Goal: Task Accomplishment & Management: Use online tool/utility

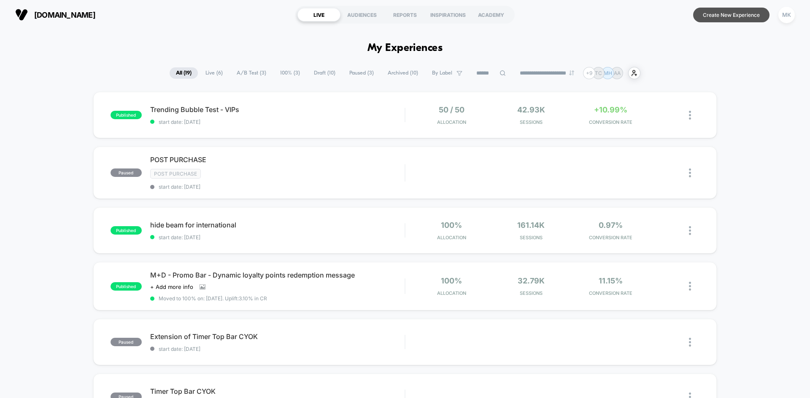
click at [733, 20] on button "Create New Experience" at bounding box center [731, 15] width 76 height 15
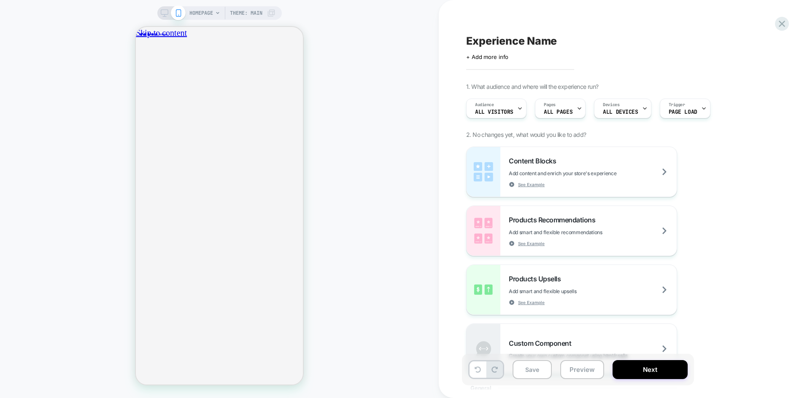
scroll to position [0, 148]
click at [202, 11] on span "HOMEPAGE" at bounding box center [201, 12] width 24 height 13
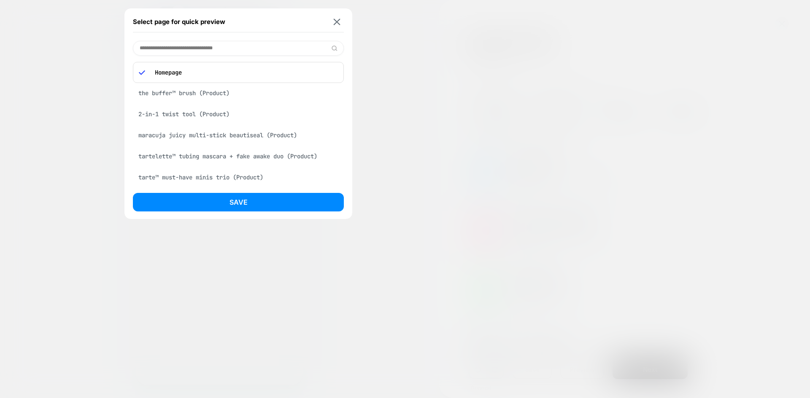
paste input "**********"
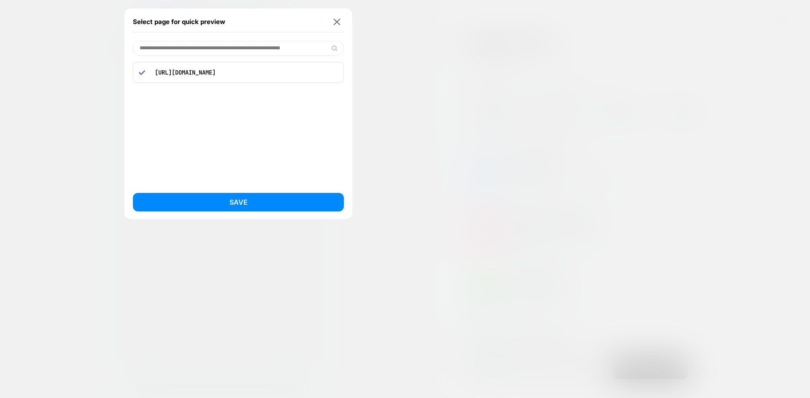
scroll to position [0, 0]
drag, startPoint x: 263, startPoint y: 47, endPoint x: 414, endPoint y: 44, distance: 150.6
click at [282, 20] on div "**********" at bounding box center [219, 12] width 124 height 13
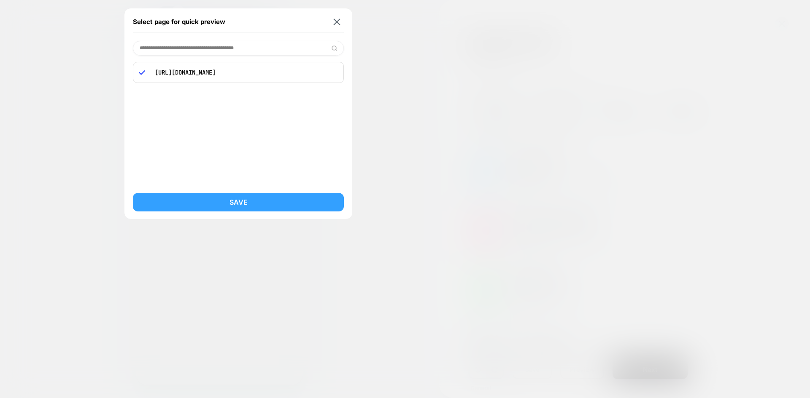
type input "**********"
click at [284, 201] on button "Save" at bounding box center [238, 202] width 211 height 19
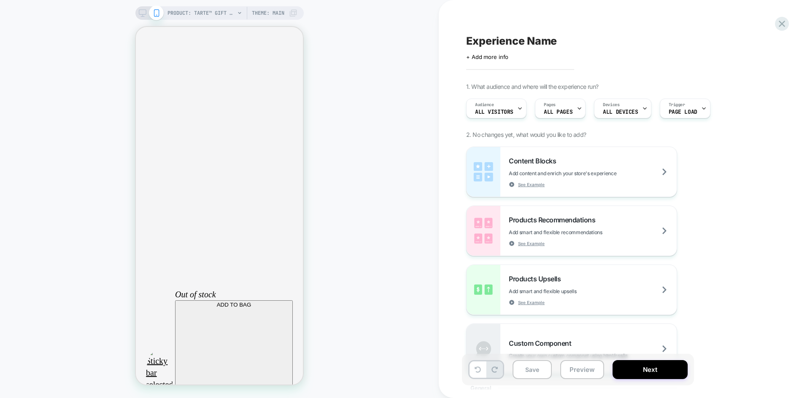
scroll to position [0, 0]
click at [145, 13] on icon at bounding box center [143, 13] width 8 height 8
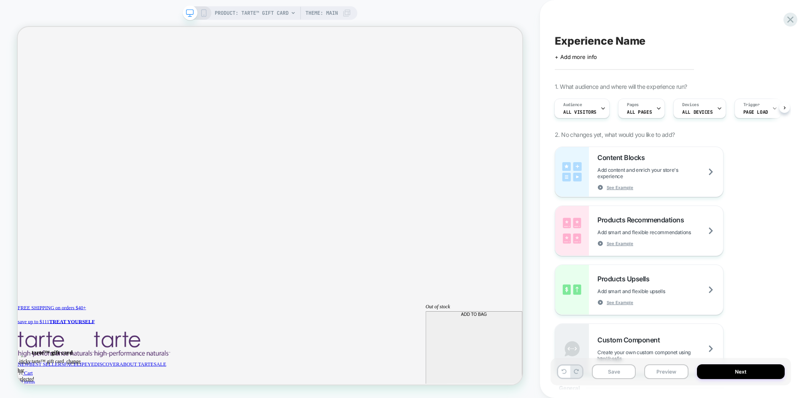
scroll to position [35, 0]
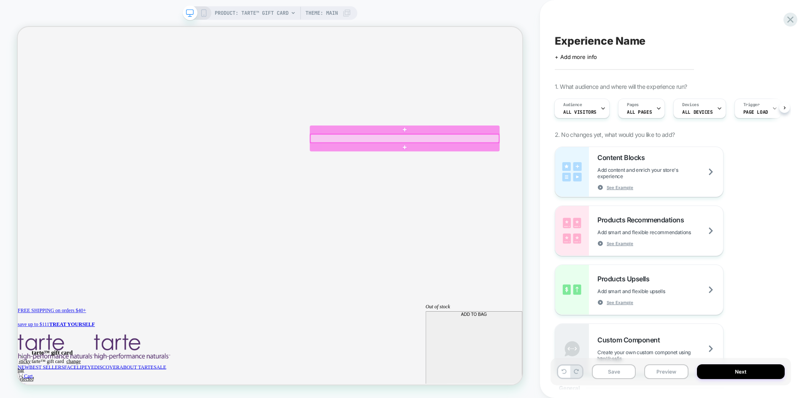
click at [560, 172] on div at bounding box center [533, 175] width 251 height 11
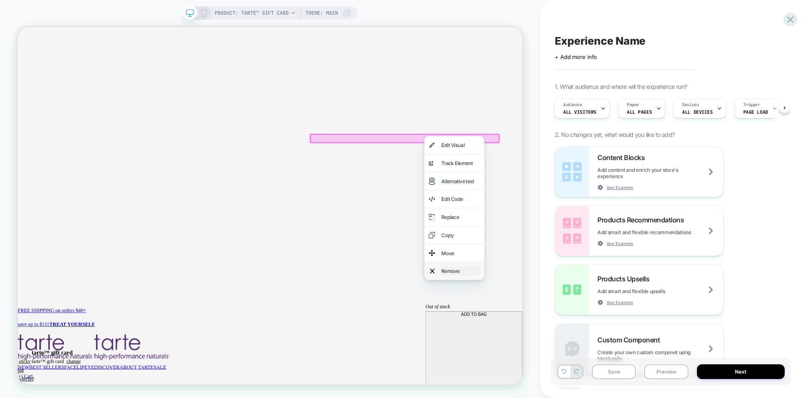
click at [620, 348] on div "Remove" at bounding box center [607, 353] width 51 height 12
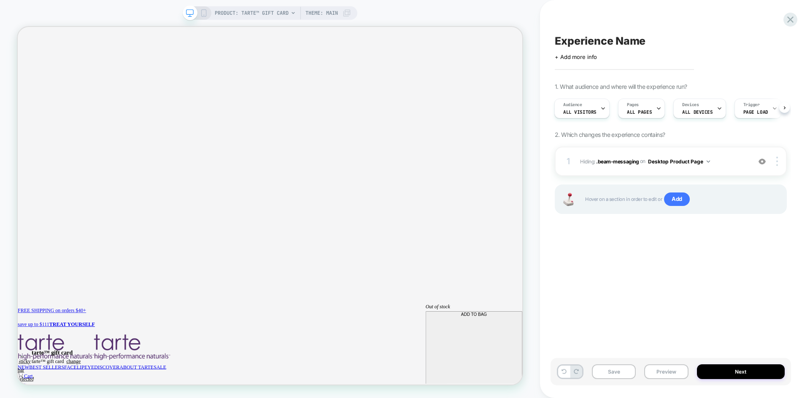
scroll to position [0, 0]
click at [725, 374] on button "Next" at bounding box center [741, 372] width 88 height 15
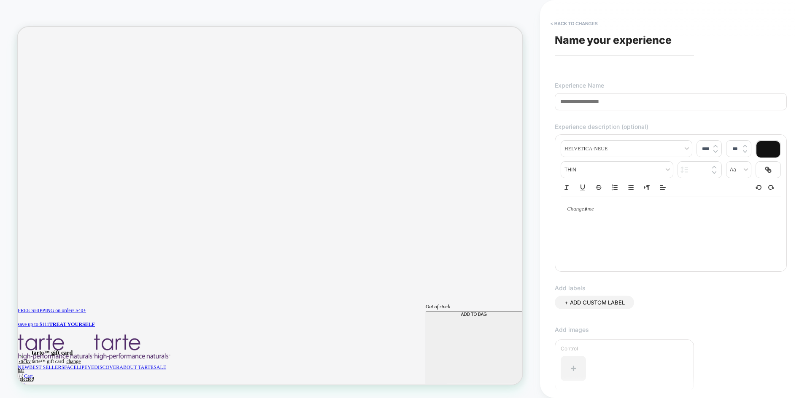
click at [630, 105] on input at bounding box center [671, 101] width 232 height 17
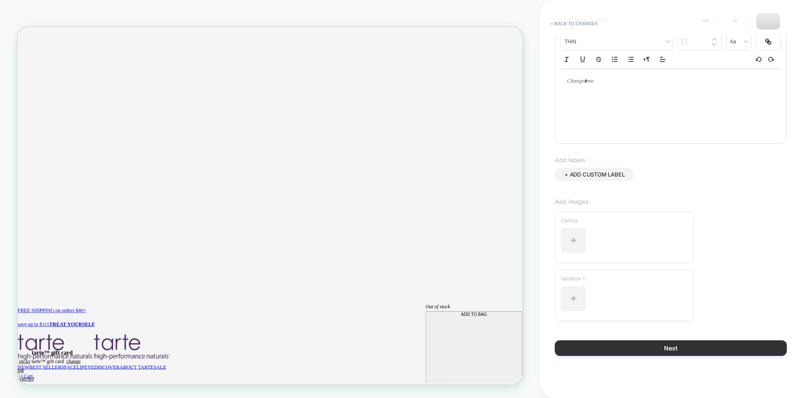
type input "**********"
click at [664, 343] on button "Next" at bounding box center [671, 349] width 232 height 16
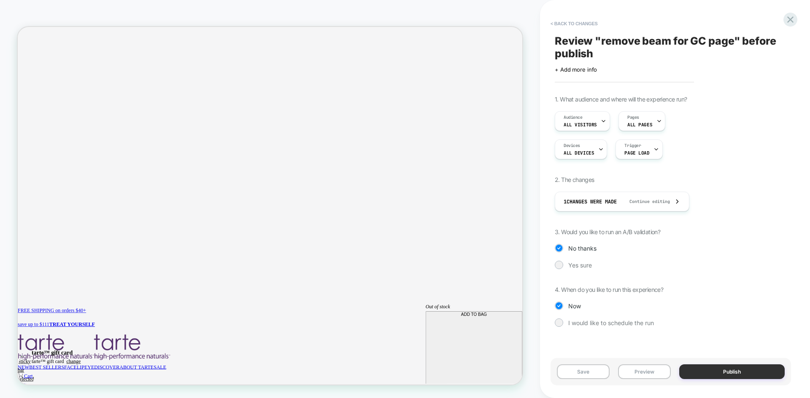
scroll to position [0, 615]
click at [729, 369] on button "Publish" at bounding box center [731, 372] width 105 height 15
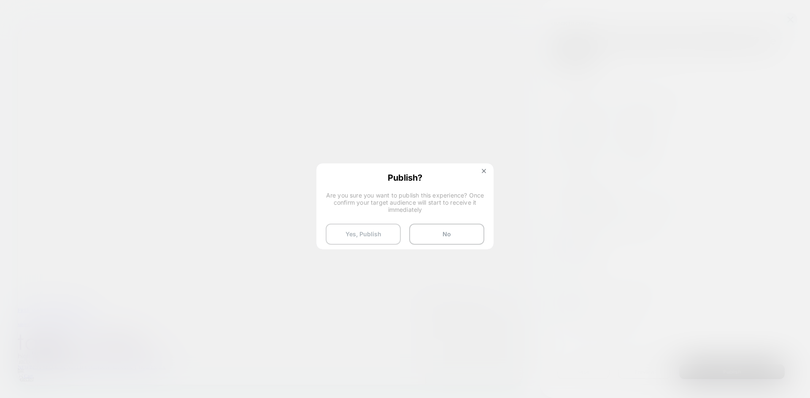
scroll to position [0, 0]
click at [369, 234] on button "Yes, Publish" at bounding box center [363, 234] width 75 height 21
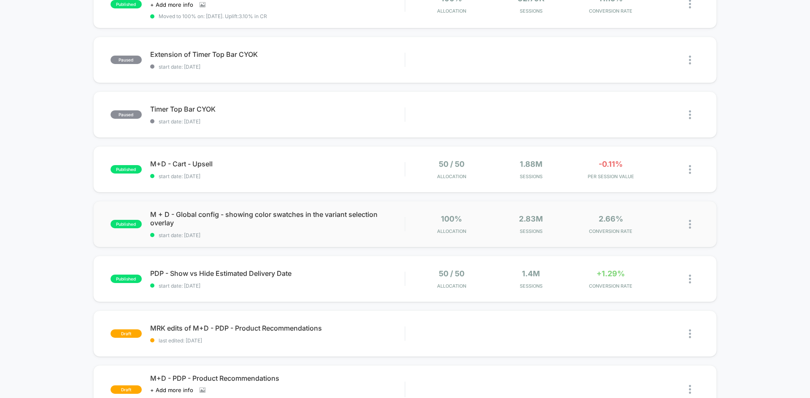
scroll to position [422, 0]
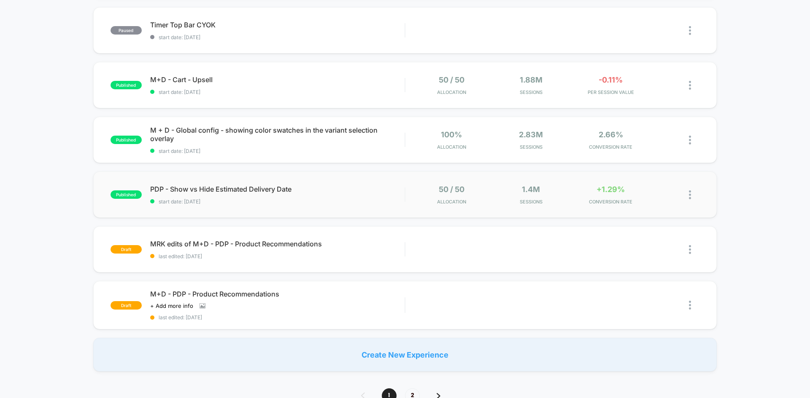
click at [367, 210] on div "published PDP - Show vs Hide Estimated Delivery Date start date: [DATE] 50 / 50…" at bounding box center [404, 195] width 623 height 46
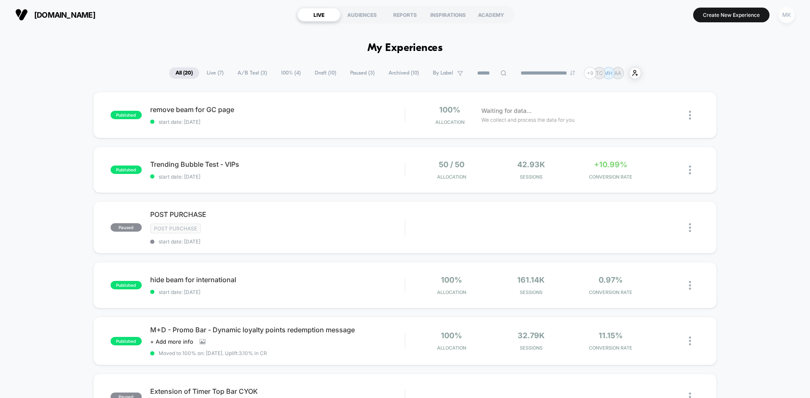
click at [784, 15] on div "MK" at bounding box center [786, 15] width 16 height 16
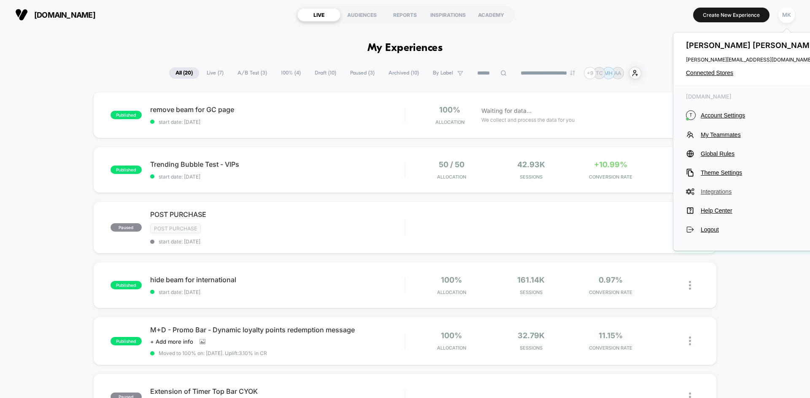
click at [719, 194] on span "Integrations" at bounding box center [759, 191] width 118 height 7
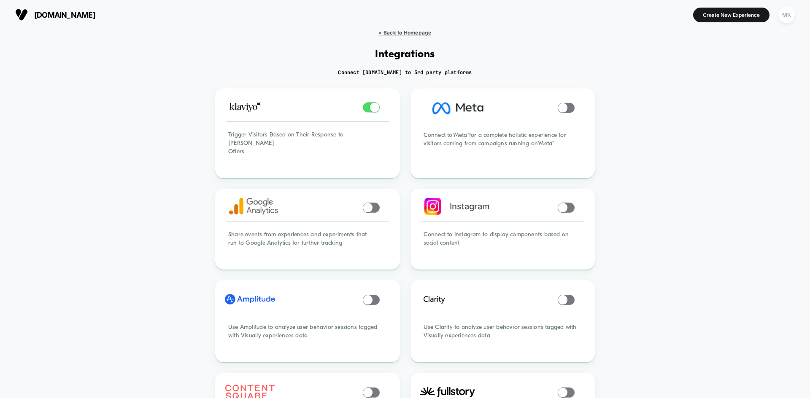
click at [416, 32] on span "< Back to Homepage" at bounding box center [404, 33] width 53 height 6
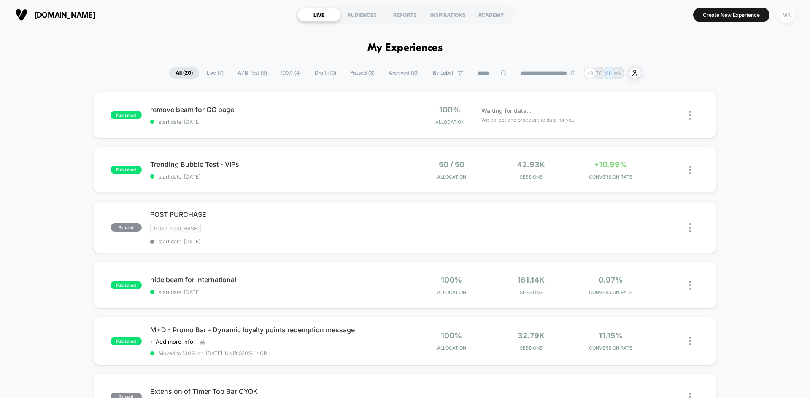
click at [793, 17] on button "MK" at bounding box center [786, 14] width 22 height 17
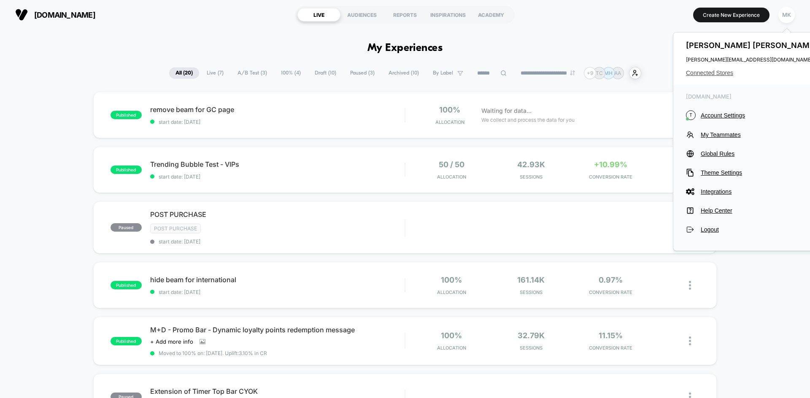
click at [720, 73] on span "Connected Stores" at bounding box center [752, 73] width 133 height 7
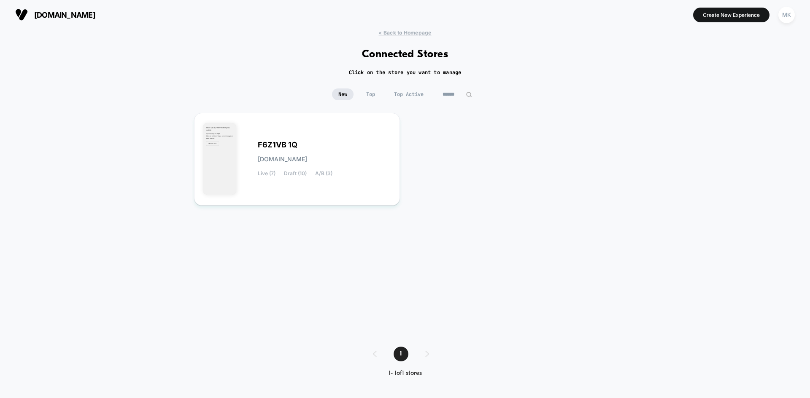
click at [389, 73] on h2 "Click on the store you want to manage" at bounding box center [405, 72] width 113 height 7
click at [459, 183] on div "F6Z1VB 1Q [DOMAIN_NAME] Live (7) Draft (10) A/B (3)" at bounding box center [405, 221] width 422 height 217
click at [365, 176] on div "F6Z1VB 1Q [DOMAIN_NAME] Live (7) Draft (10) A/B (3)" at bounding box center [324, 159] width 133 height 35
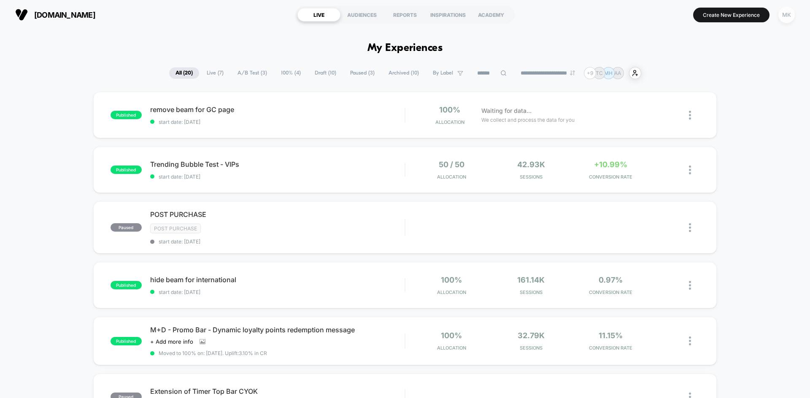
click at [782, 16] on div "MK" at bounding box center [786, 15] width 16 height 16
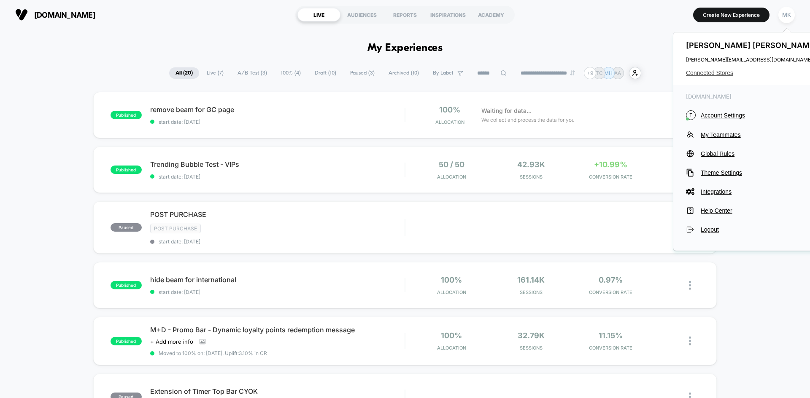
click at [724, 76] on span "Connected Stores" at bounding box center [752, 73] width 133 height 7
